Goal: Register for event/course

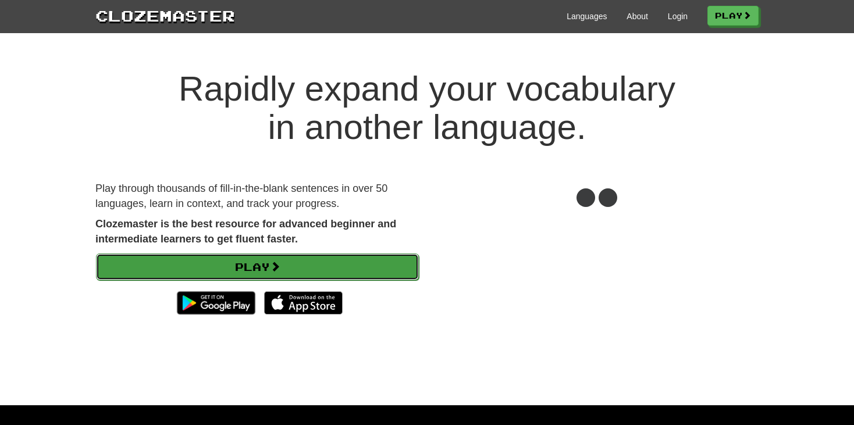
click at [292, 263] on link "Play" at bounding box center [257, 267] width 323 height 27
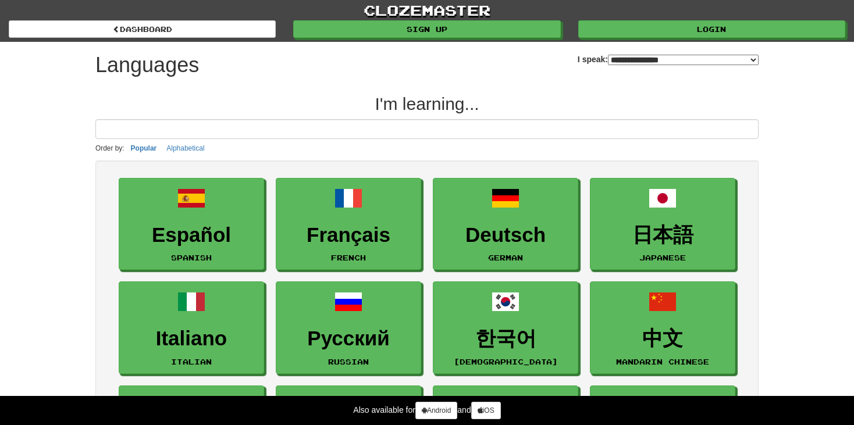
select select "*******"
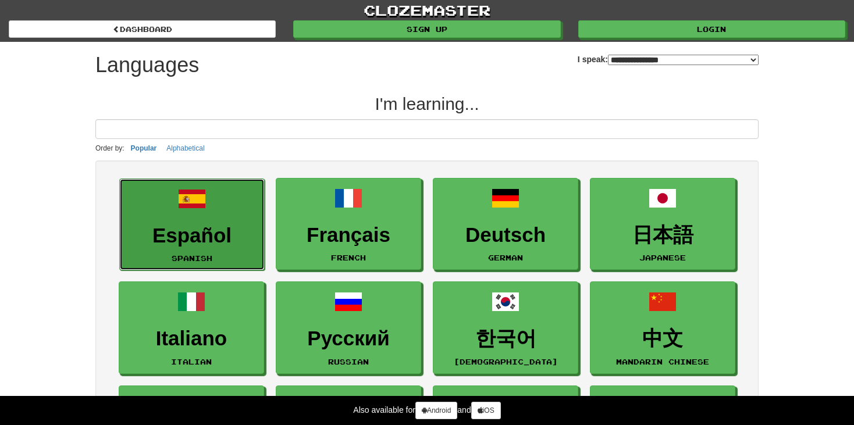
click at [226, 204] on link "Español Spanish" at bounding box center [191, 225] width 145 height 93
